Goal: Register for event/course

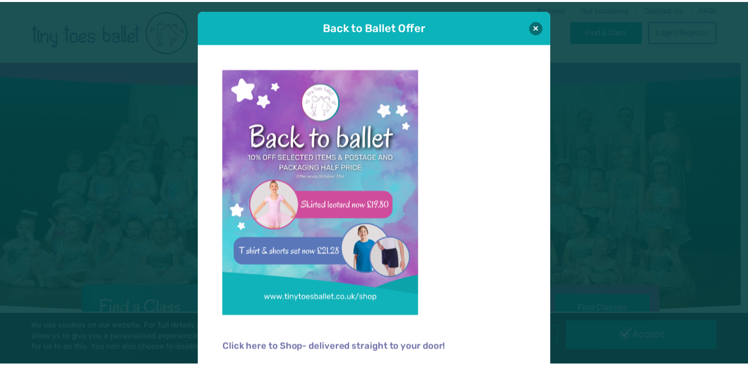
scroll to position [6, 0]
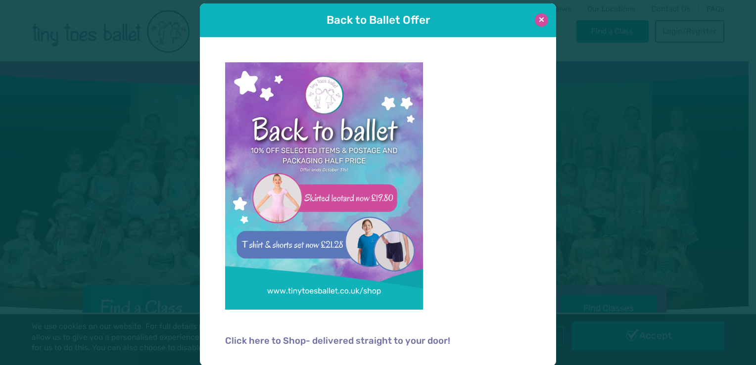
click at [538, 23] on button at bounding box center [541, 19] width 13 height 13
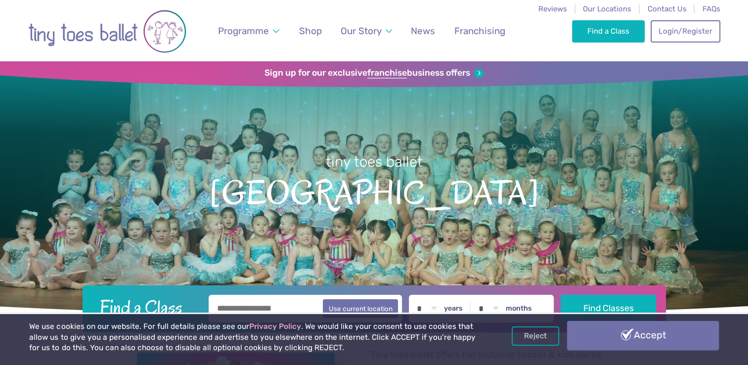
click at [621, 335] on link "Accept" at bounding box center [642, 335] width 151 height 29
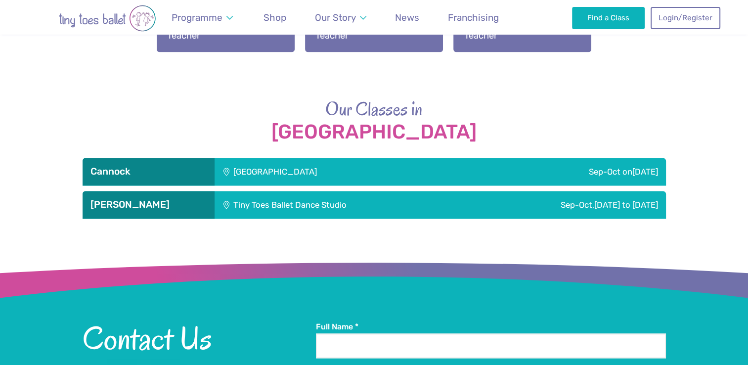
scroll to position [1434, 0]
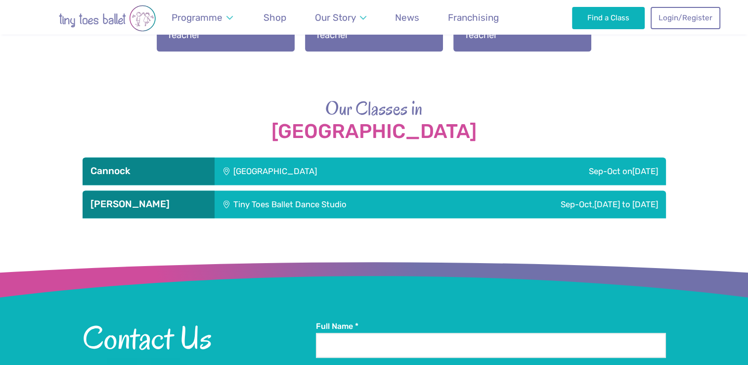
click at [621, 170] on div "Sep-Oct [DATE]" at bounding box center [568, 171] width 196 height 28
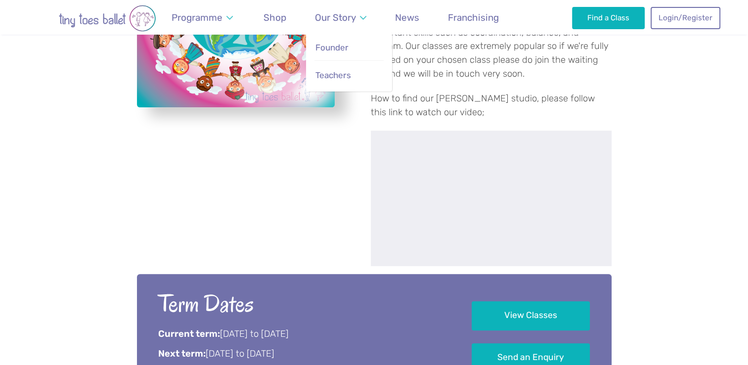
scroll to position [297, 0]
